Goal: Task Accomplishment & Management: Manage account settings

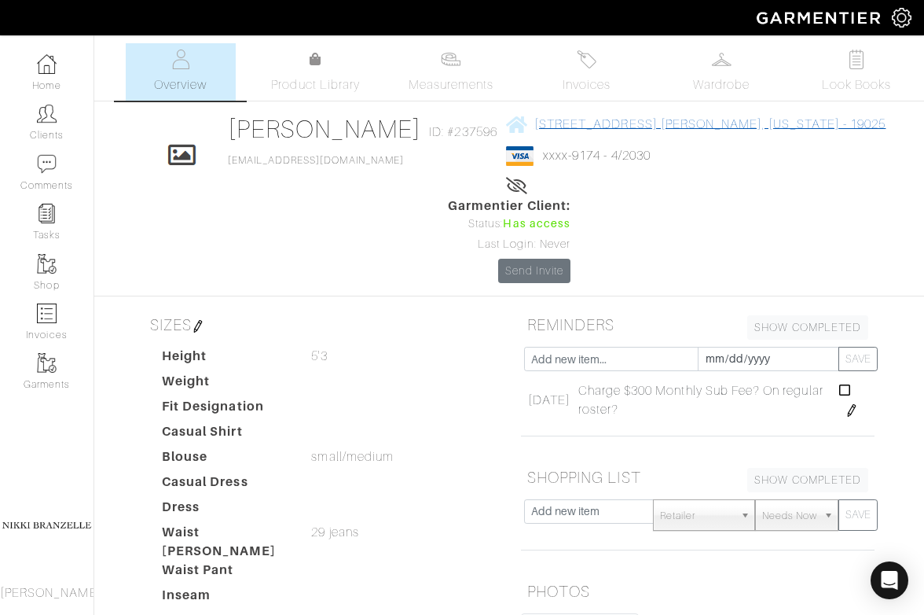
copy link "[STREET_ADDRESS][PERSON_NAME][US_STATE]"
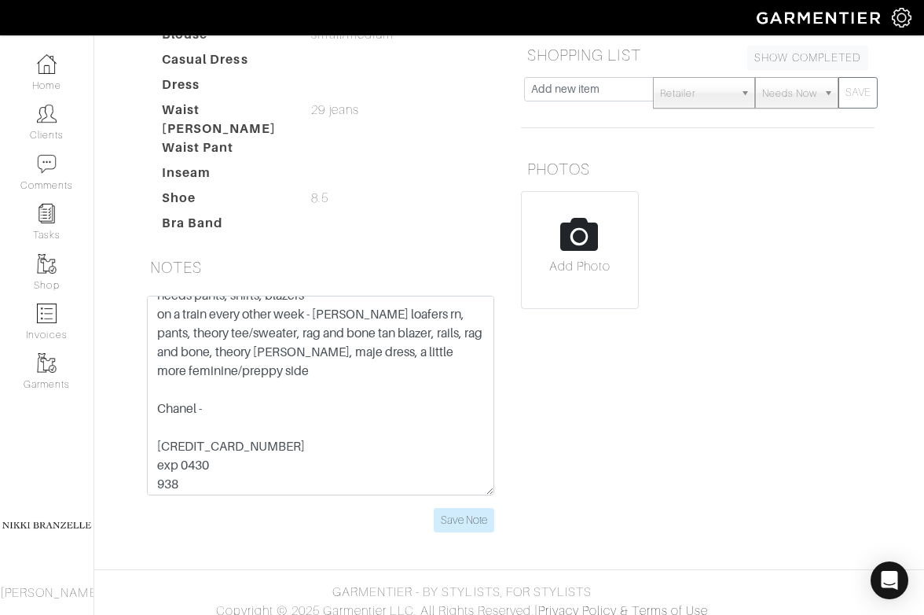
scroll to position [208, 0]
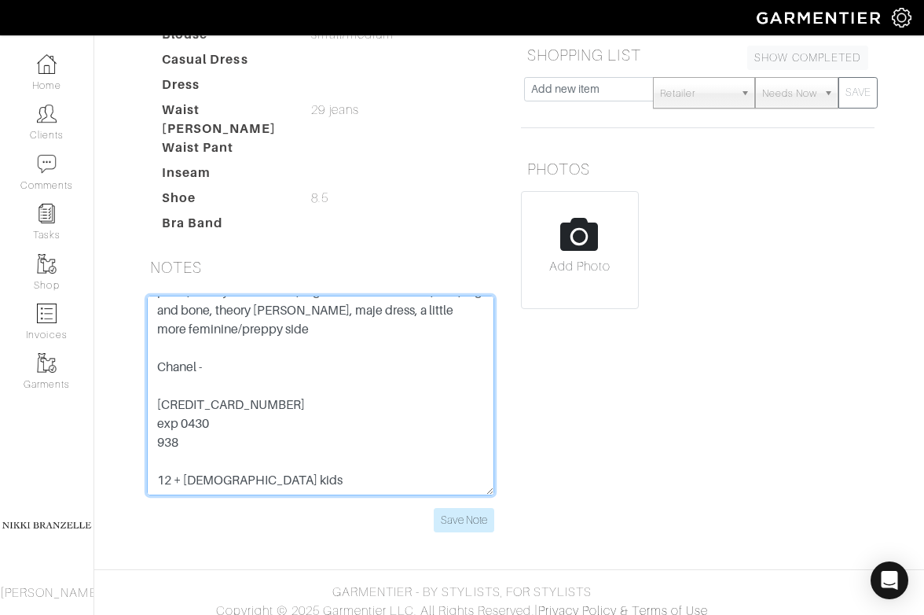
drag, startPoint x: 185, startPoint y: 421, endPoint x: 153, endPoint y: 369, distance: 61.1
click at [153, 368] on textarea "DC - @ lawfirm of 900 lawyers junior partner, 38, aviation lawyer airline regul…" at bounding box center [320, 396] width 347 height 200
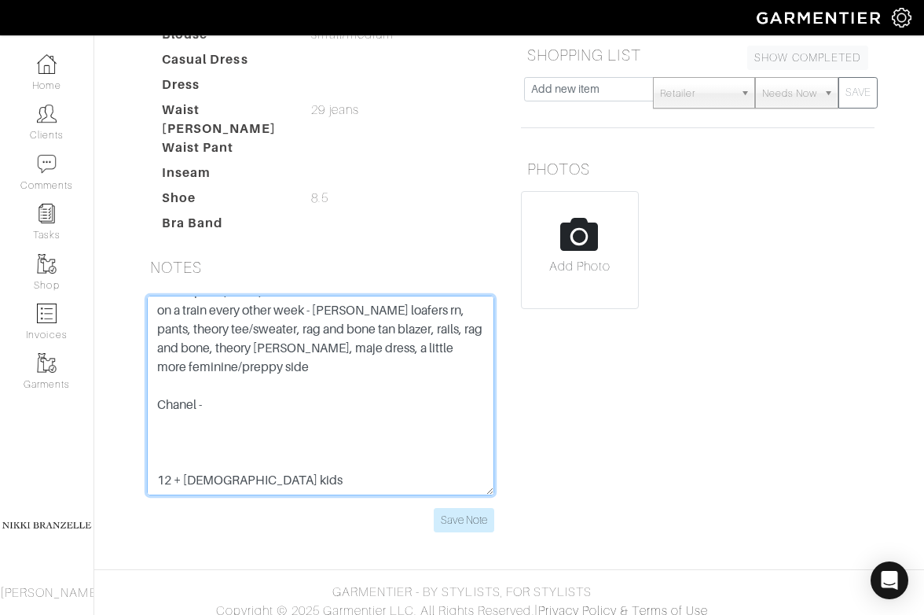
scroll to position [0, 0]
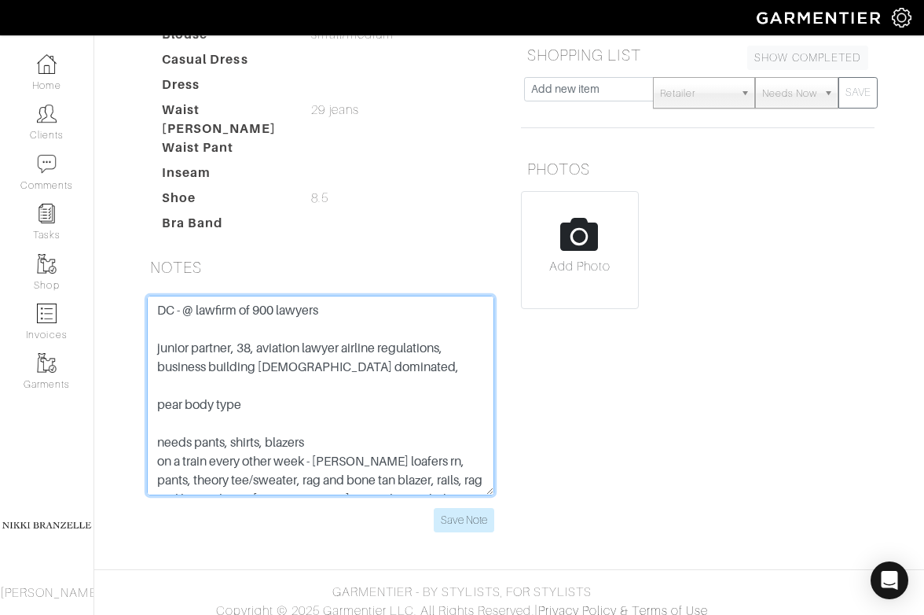
click at [158, 296] on textarea "DC - @ lawfirm of 900 lawyers junior partner, 38, aviation lawyer airline regul…" at bounding box center [320, 396] width 347 height 200
click at [203, 296] on textarea "DC - @ lawfirm of 900 lawyers junior partner, 38, aviation lawyer airline regul…" at bounding box center [320, 396] width 347 height 200
paste textarea "[CREDIT_CARD_NUMBER] exp 0430 938"
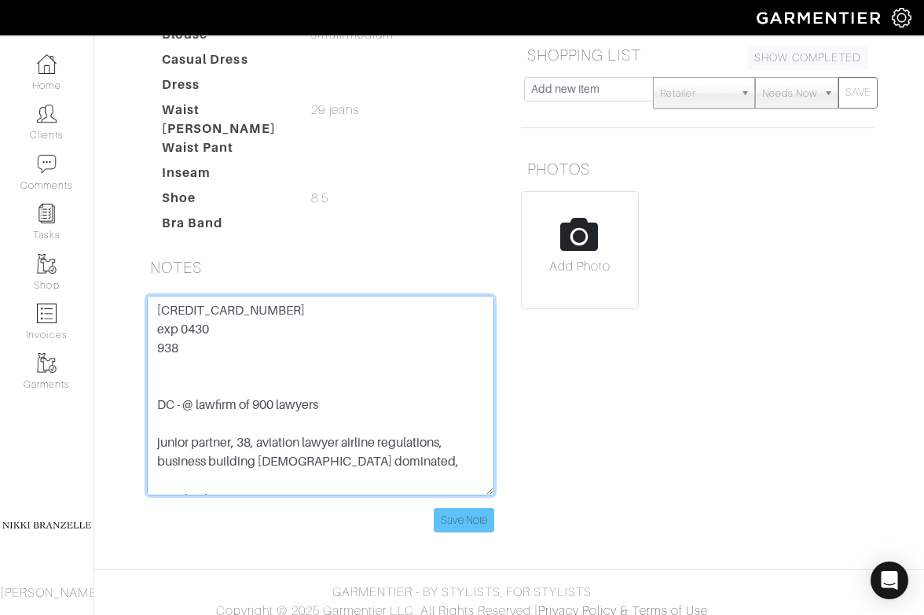
type textarea "[CREDIT_CARD_NUMBER] exp 0430 938 DC - @ lawfirm of 900 lawyers junior partner,…"
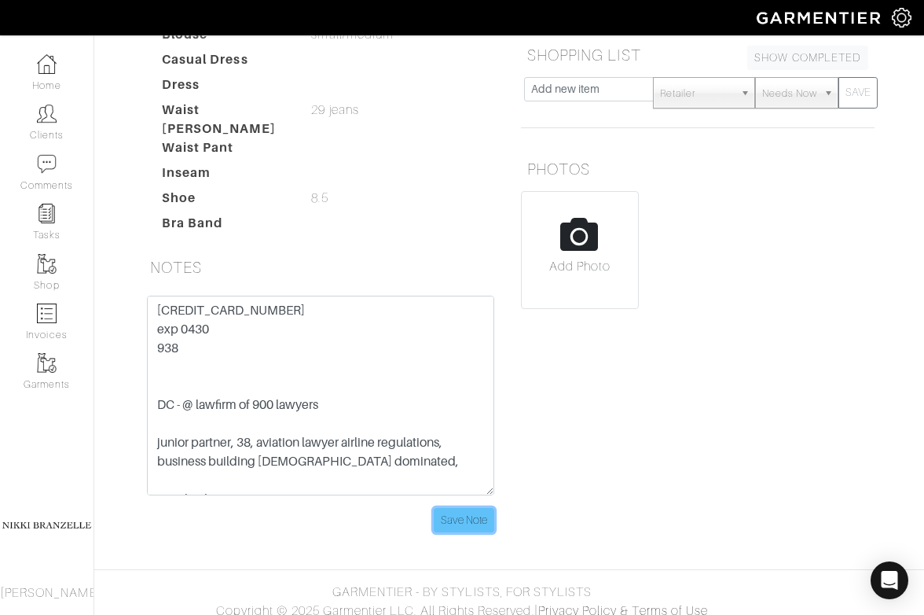
click at [453, 510] on input "Save Note" at bounding box center [464, 520] width 61 height 24
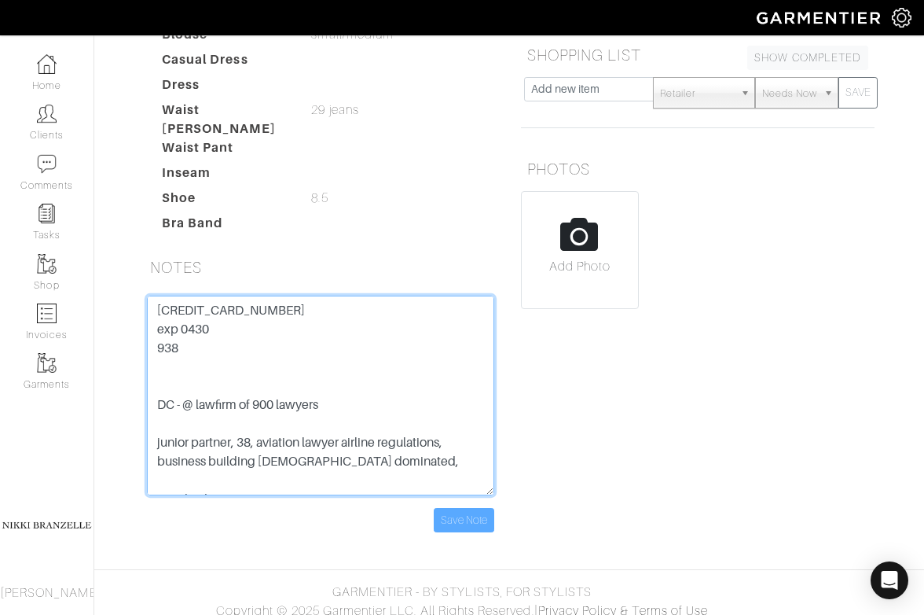
click at [215, 304] on textarea "DC - @ lawfirm of 900 lawyers junior partner, 38, aviation lawyer airline regul…" at bounding box center [320, 396] width 347 height 200
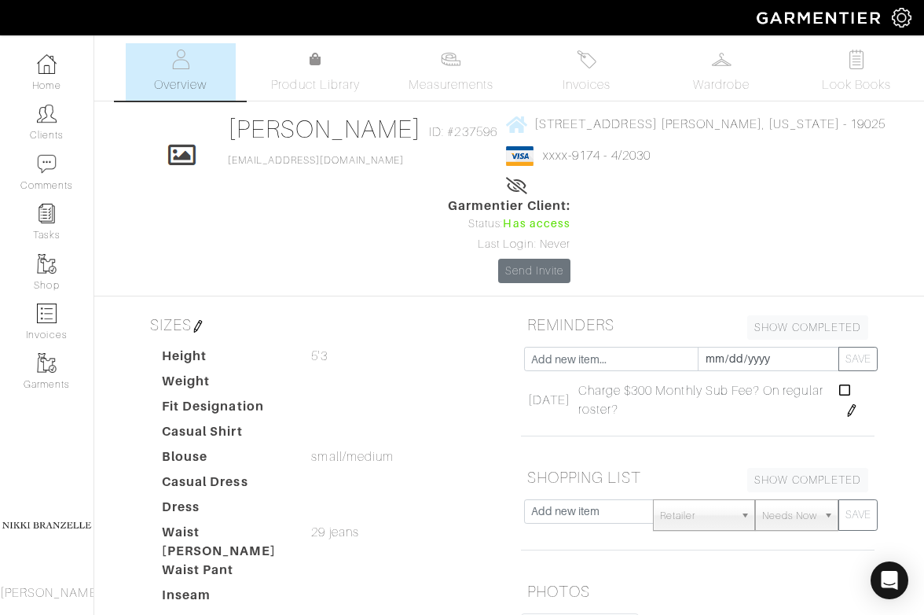
click at [336, 255] on div "Click To Edit [PERSON_NAME] ID: #237596 [EMAIL_ADDRESS][DOMAIN_NAME] [STREET_AD…" at bounding box center [509, 198] width 755 height 169
copy link "[EMAIL_ADDRESS][DOMAIN_NAME]"
copy link "[STREET_ADDRESS][PERSON_NAME][US_STATE]"
click at [634, 248] on div "Click To Edit [PERSON_NAME] ID: #237596 [EMAIL_ADDRESS][DOMAIN_NAME] [STREET_AD…" at bounding box center [509, 198] width 755 height 169
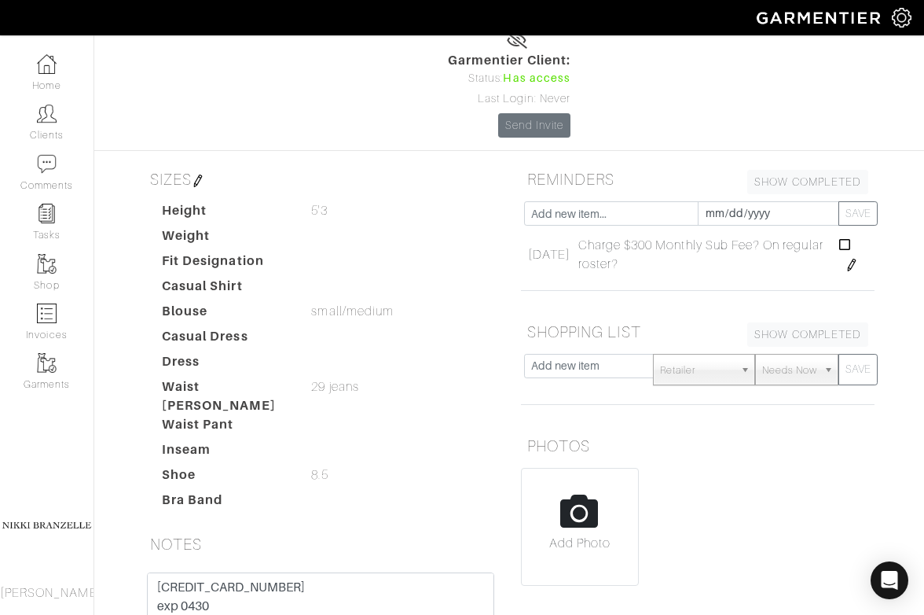
scroll to position [204, 0]
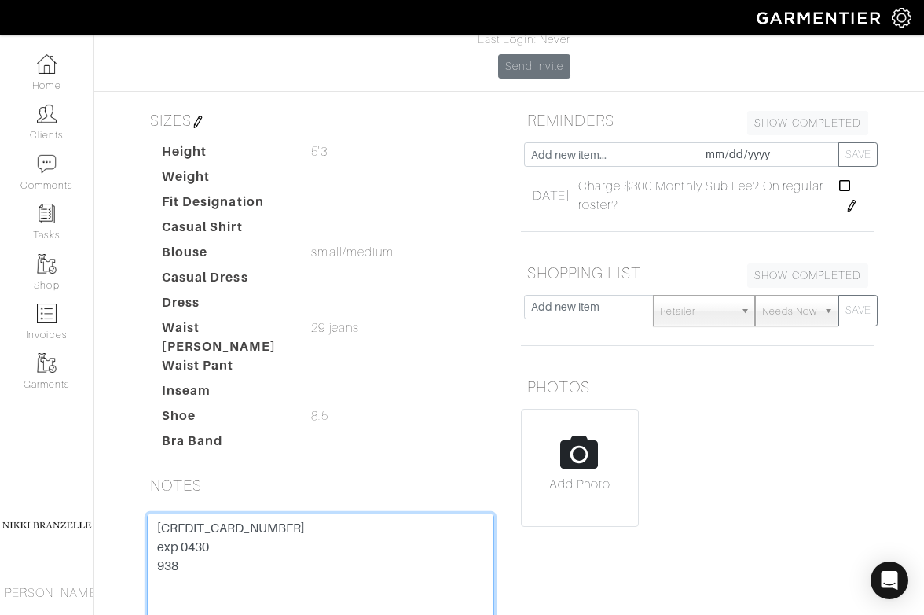
click at [178, 516] on textarea "DC - @ lawfirm of 900 lawyers junior partner, 38, aviation lawyer airline regul…" at bounding box center [320, 613] width 347 height 200
